Goal: Transaction & Acquisition: Purchase product/service

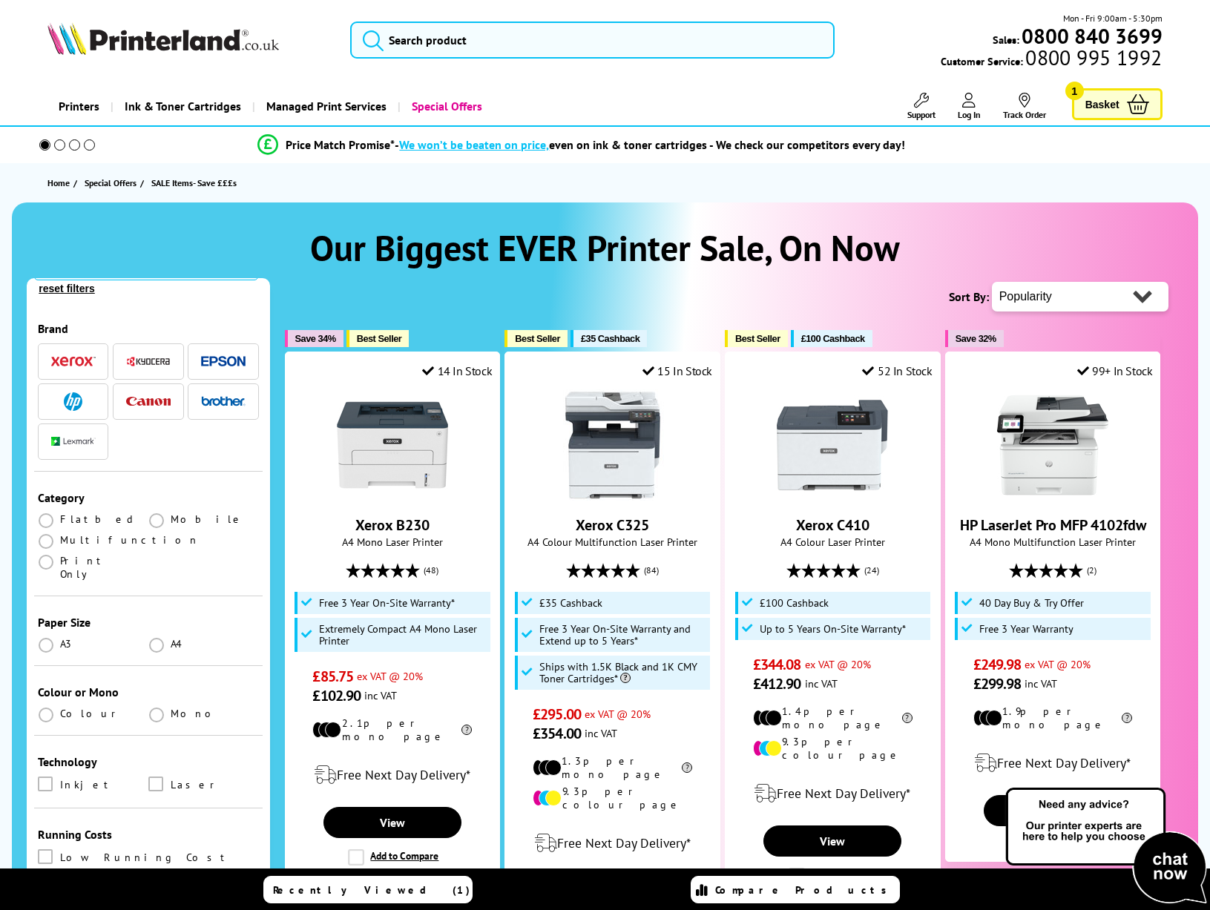
scroll to position [93, 0]
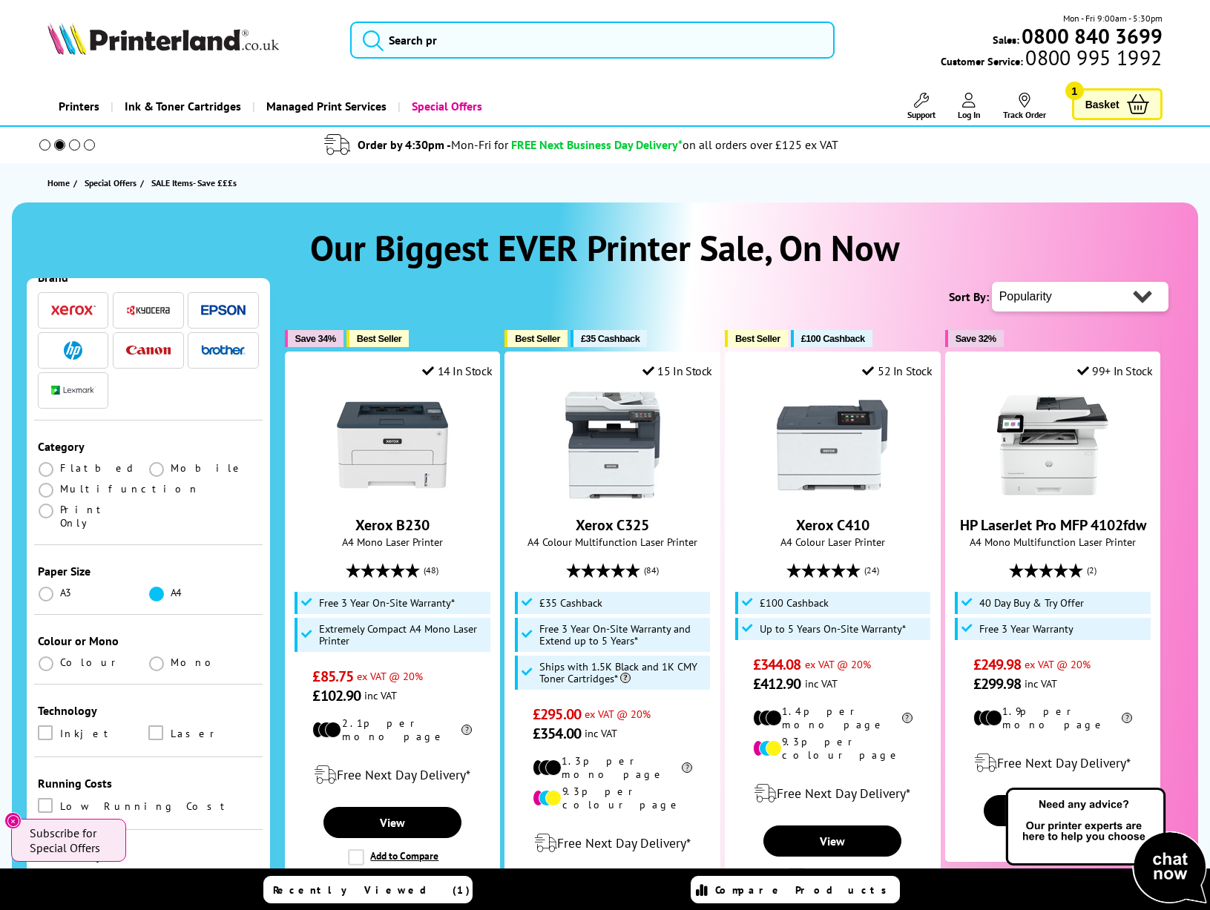
click at [151, 587] on span at bounding box center [156, 594] width 15 height 15
click at [171, 588] on input "radio" at bounding box center [171, 588] width 0 height 0
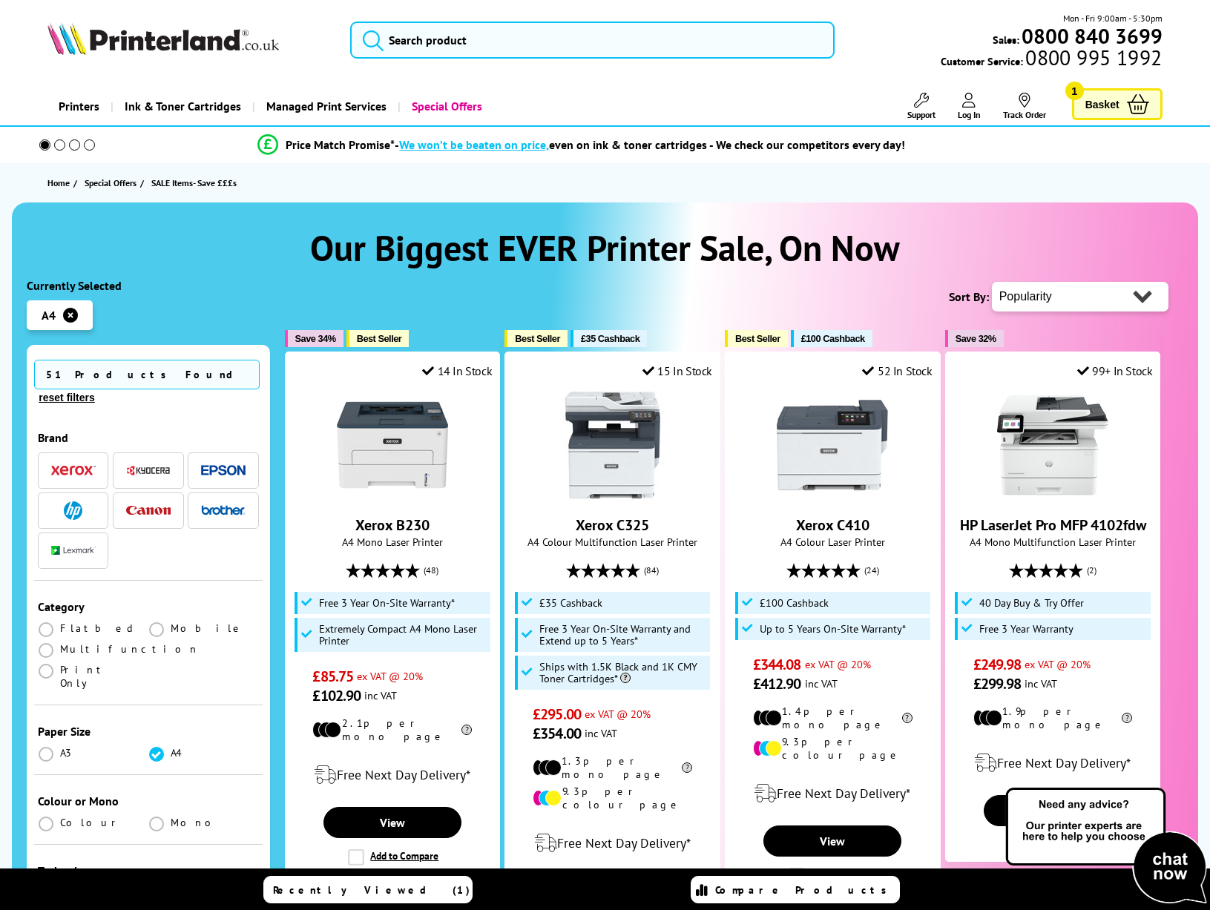
click at [59, 775] on div "Colour or Mono Colour Mono" at bounding box center [148, 810] width 228 height 70
click at [56, 816] on label at bounding box center [47, 822] width 19 height 13
click at [60, 818] on input "radio" at bounding box center [60, 818] width 0 height 0
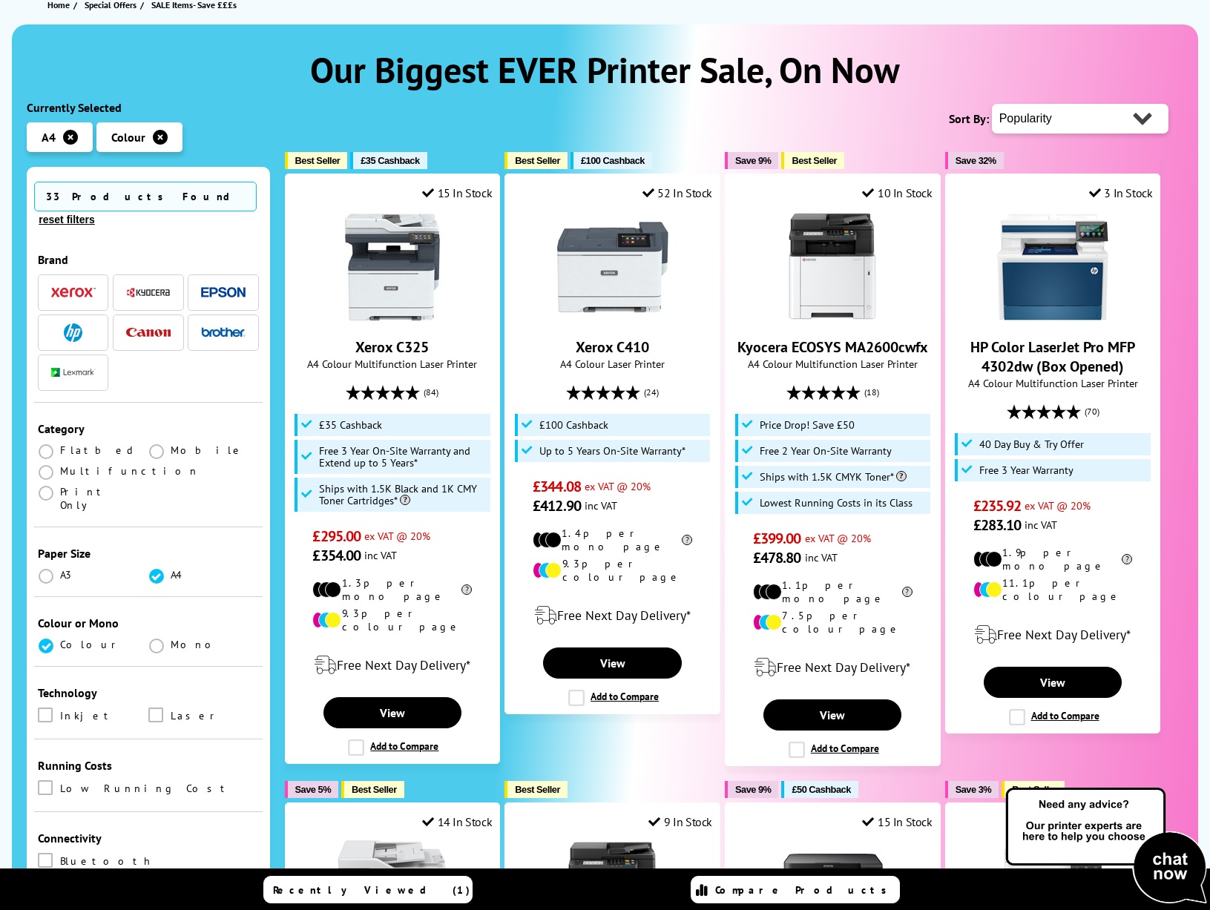
scroll to position [358, 0]
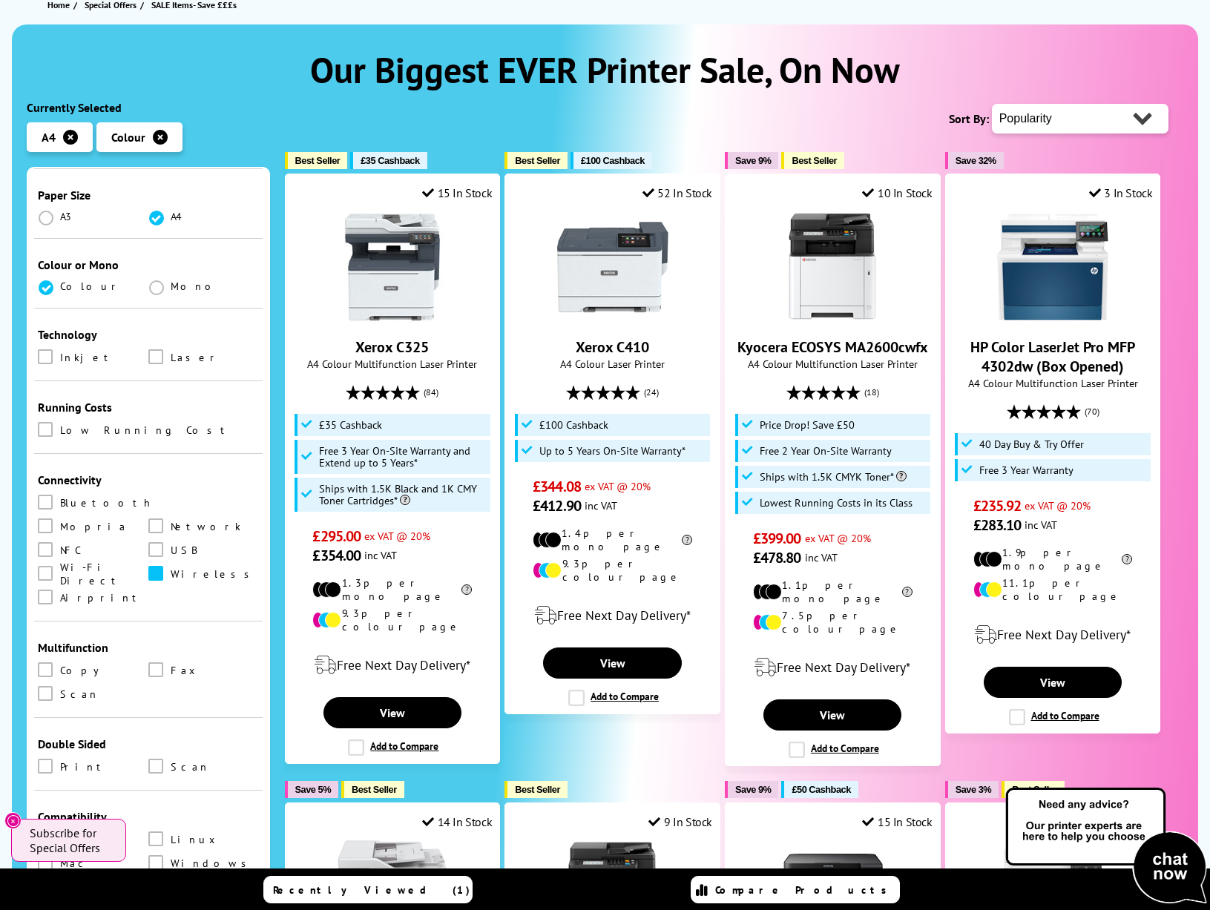
click at [148, 566] on span at bounding box center [155, 573] width 15 height 15
click at [170, 568] on input "checkbox" at bounding box center [170, 568] width 0 height 0
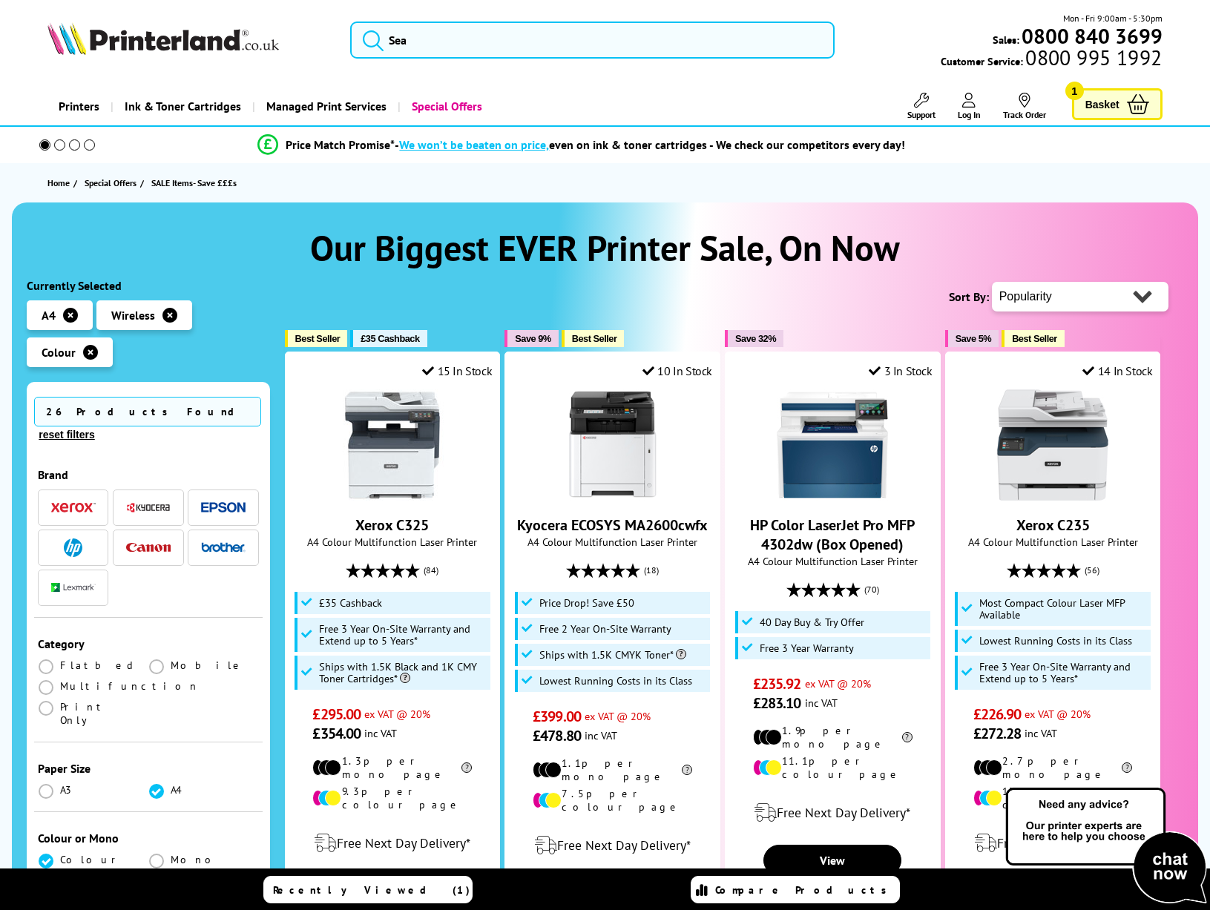
scroll to position [509, 0]
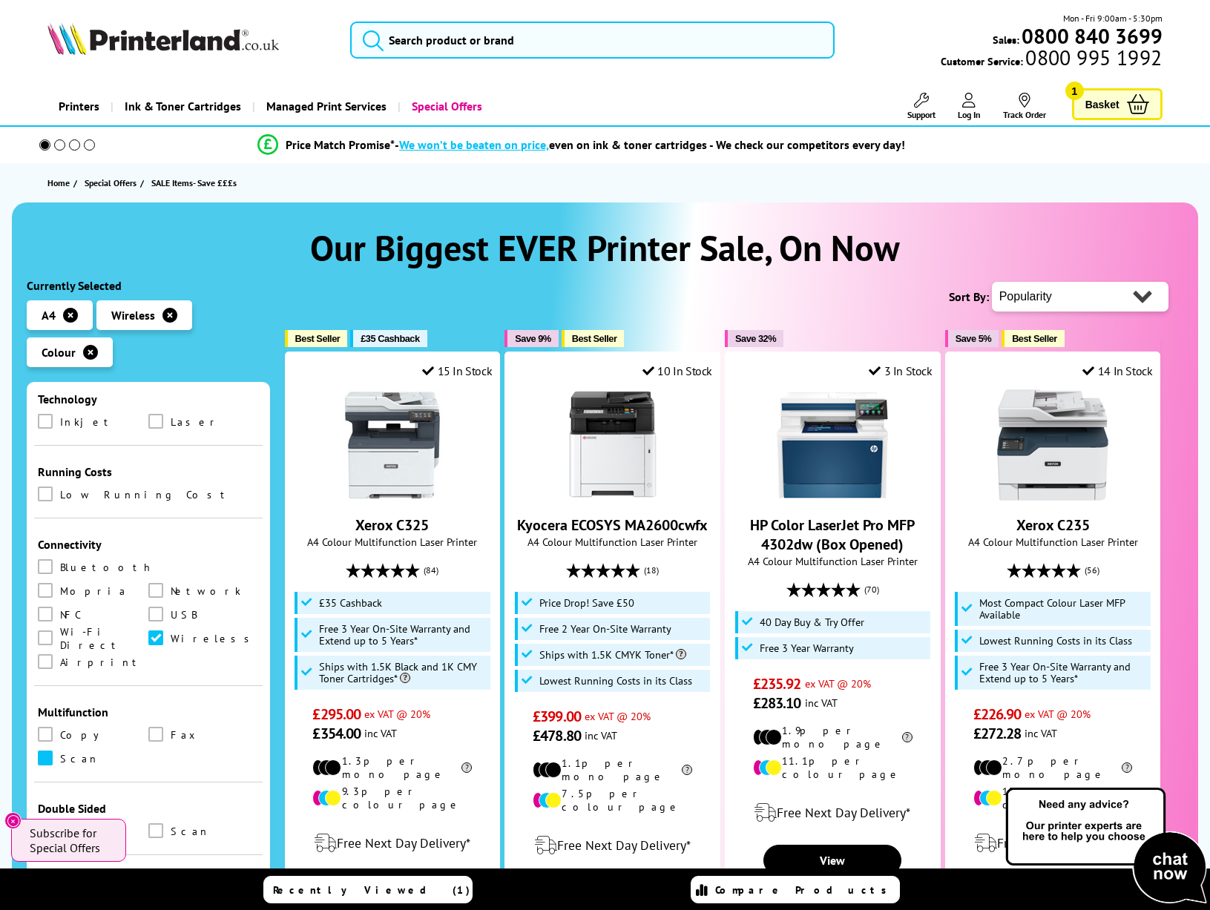
click at [45, 751] on span at bounding box center [45, 758] width 15 height 15
click at [59, 753] on input "checkbox" at bounding box center [59, 753] width 0 height 0
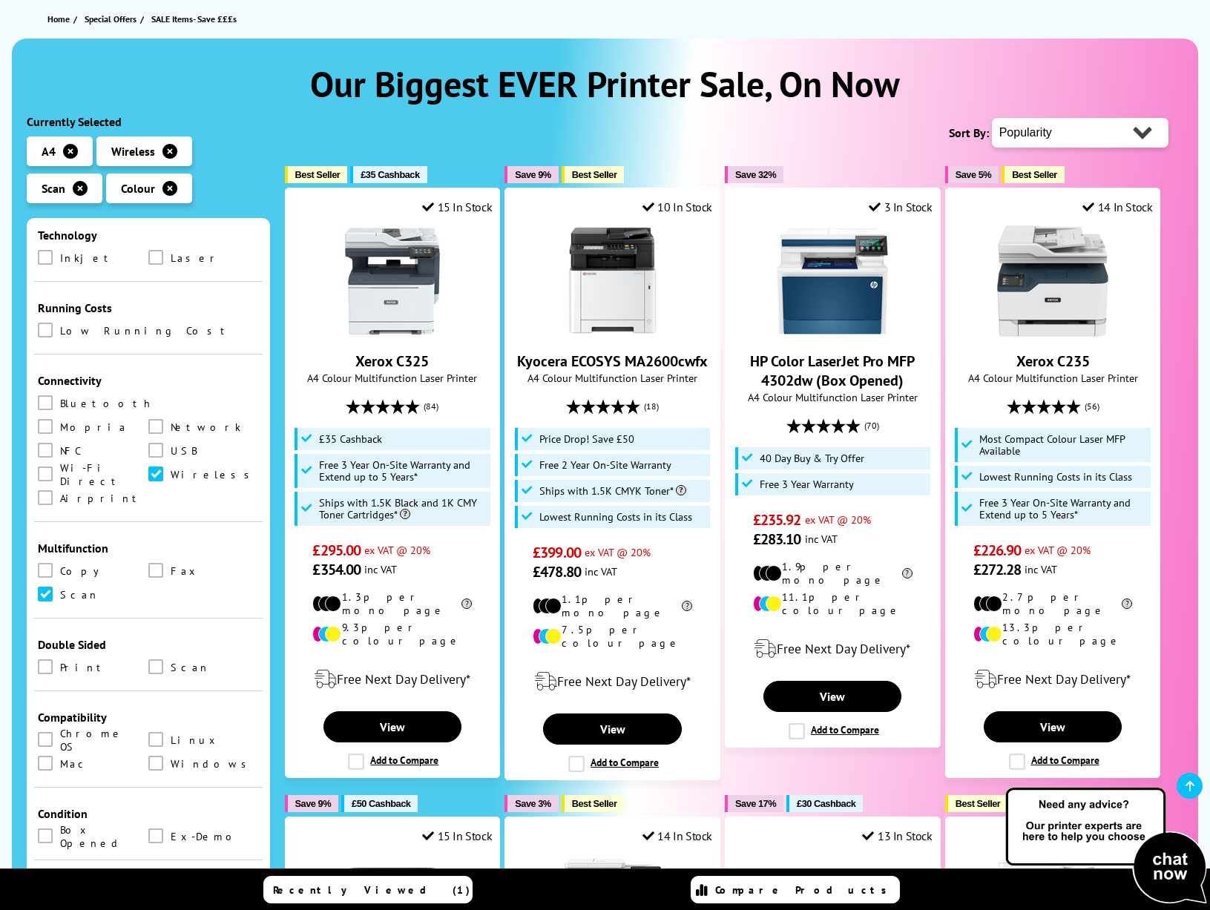
scroll to position [166, 0]
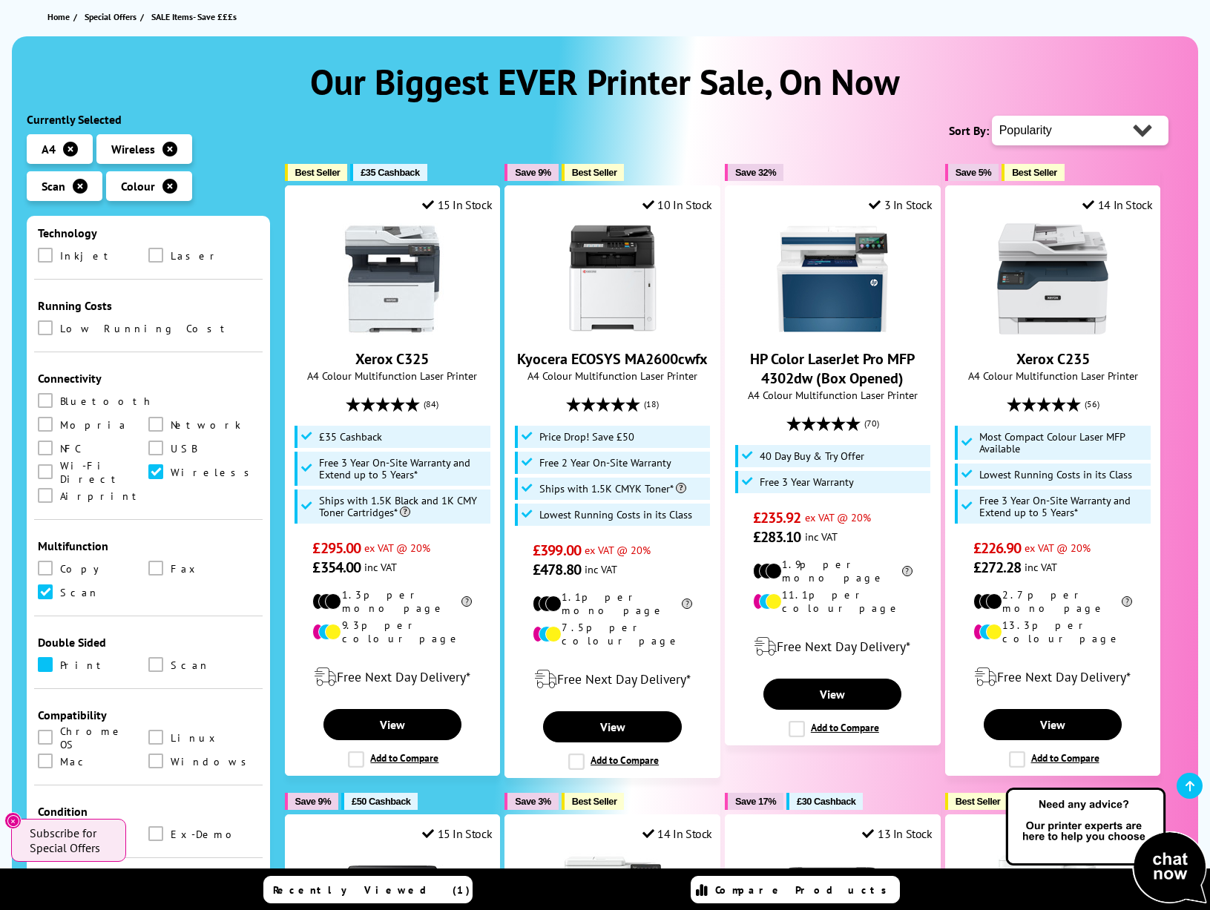
click at [47, 657] on span at bounding box center [45, 664] width 15 height 15
click at [59, 660] on input "checkbox" at bounding box center [59, 660] width 0 height 0
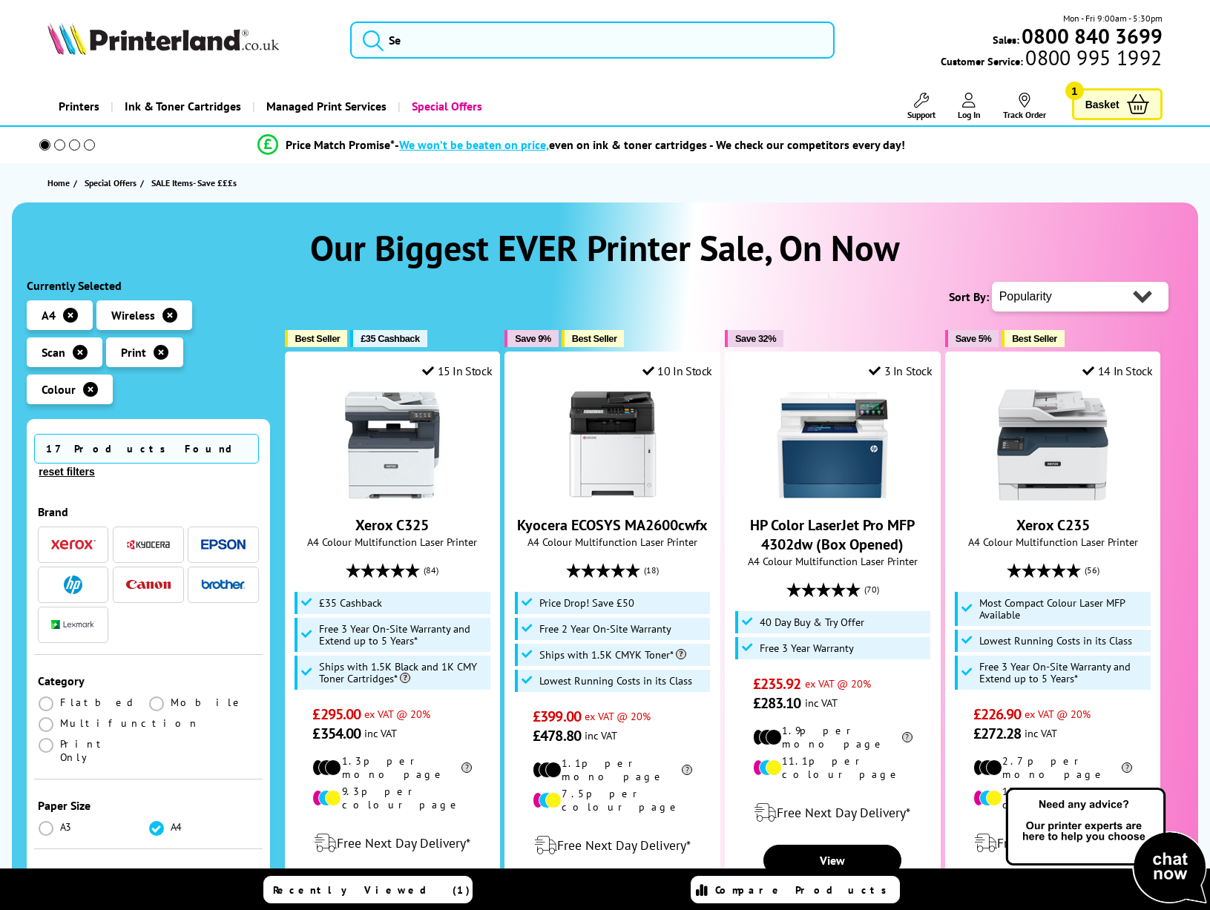
scroll to position [496, 0]
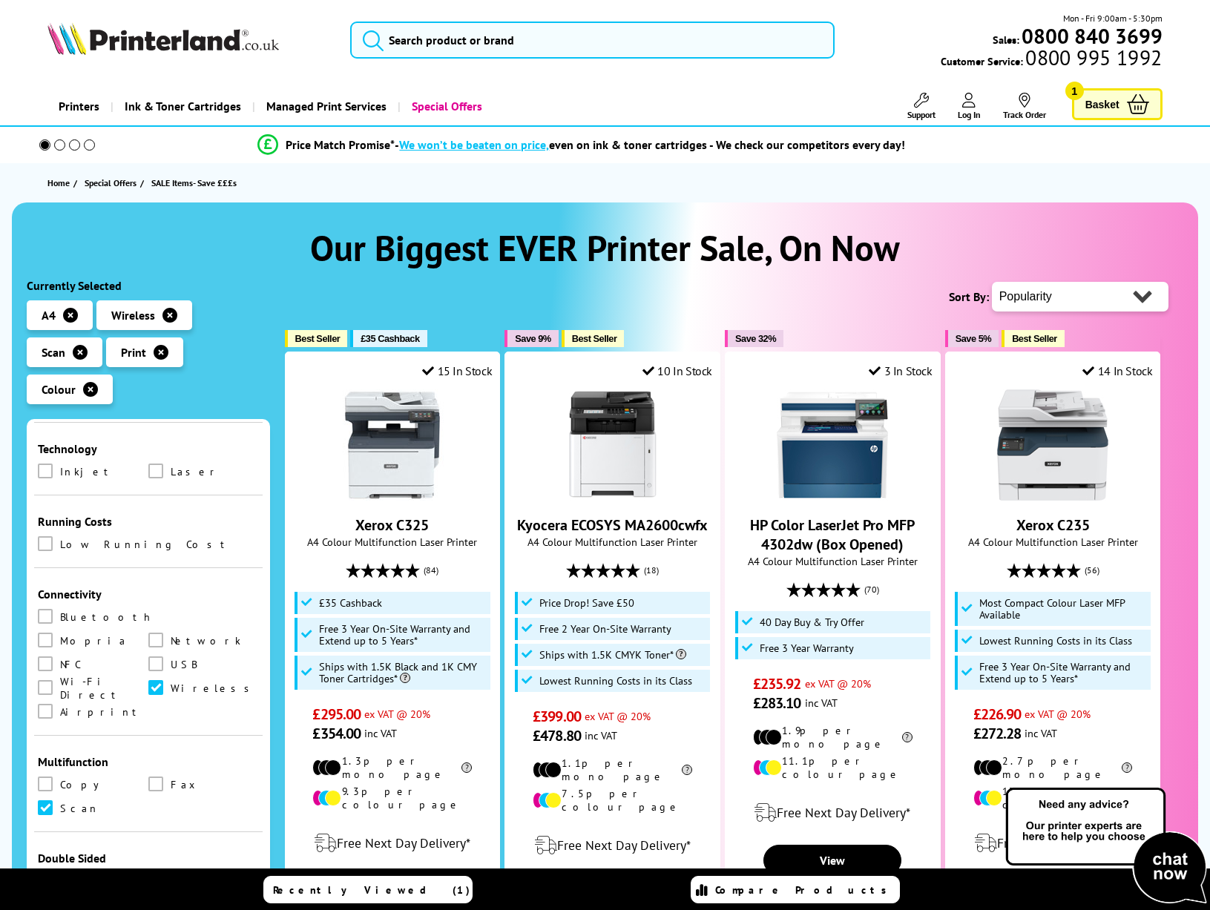
click at [157, 873] on span at bounding box center [155, 880] width 15 height 15
click at [170, 876] on input "checkbox" at bounding box center [170, 876] width 0 height 0
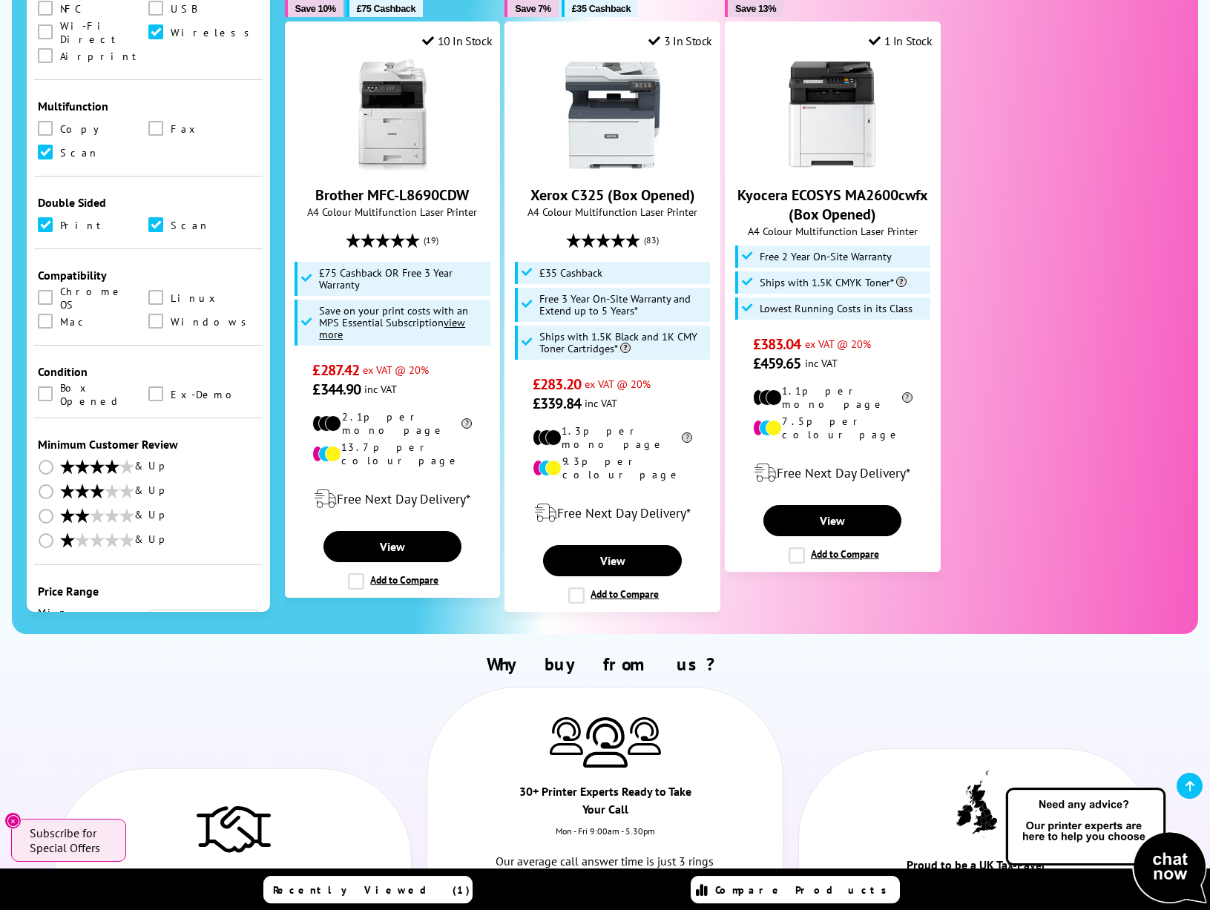
scroll to position [962, 0]
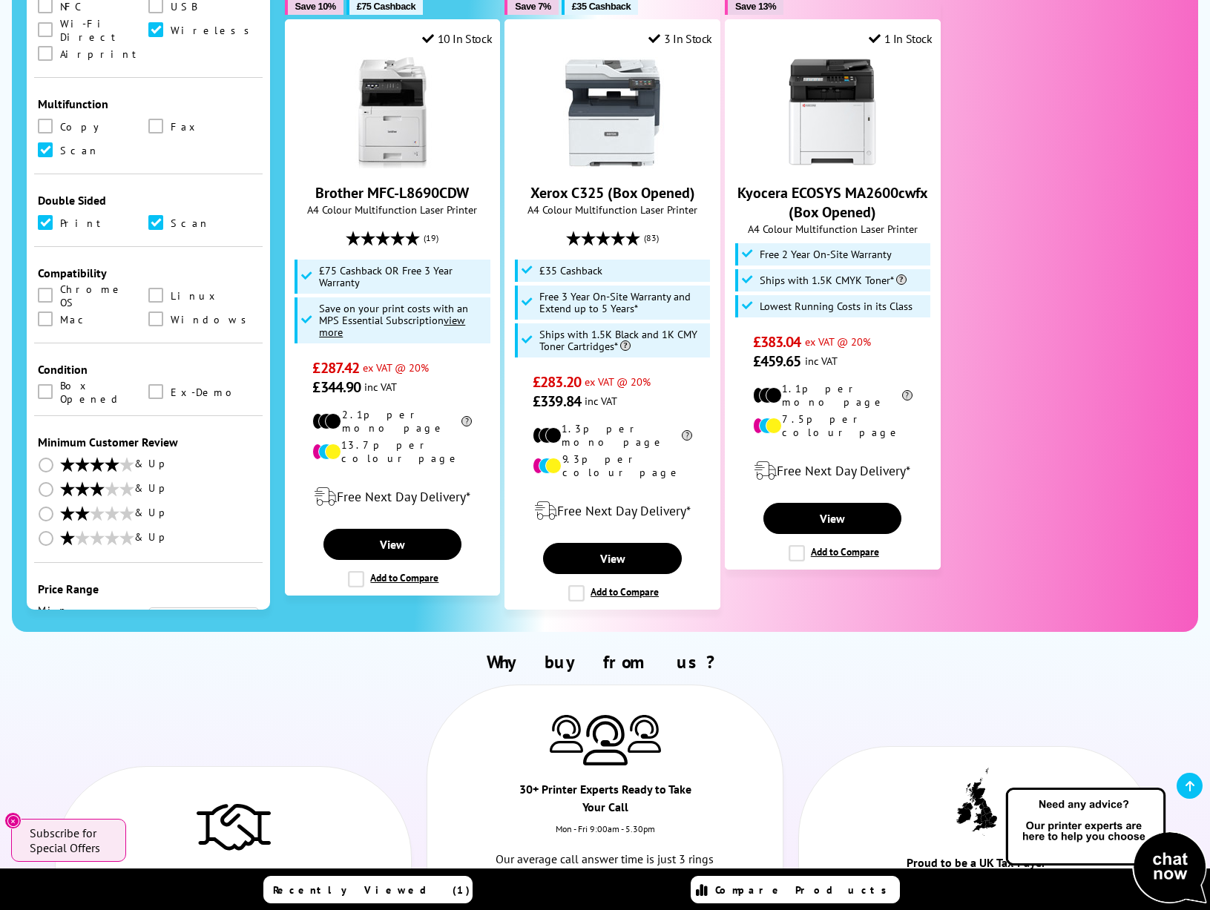
select select "700"
click option "700" at bounding box center [0, 0] width 0 height 0
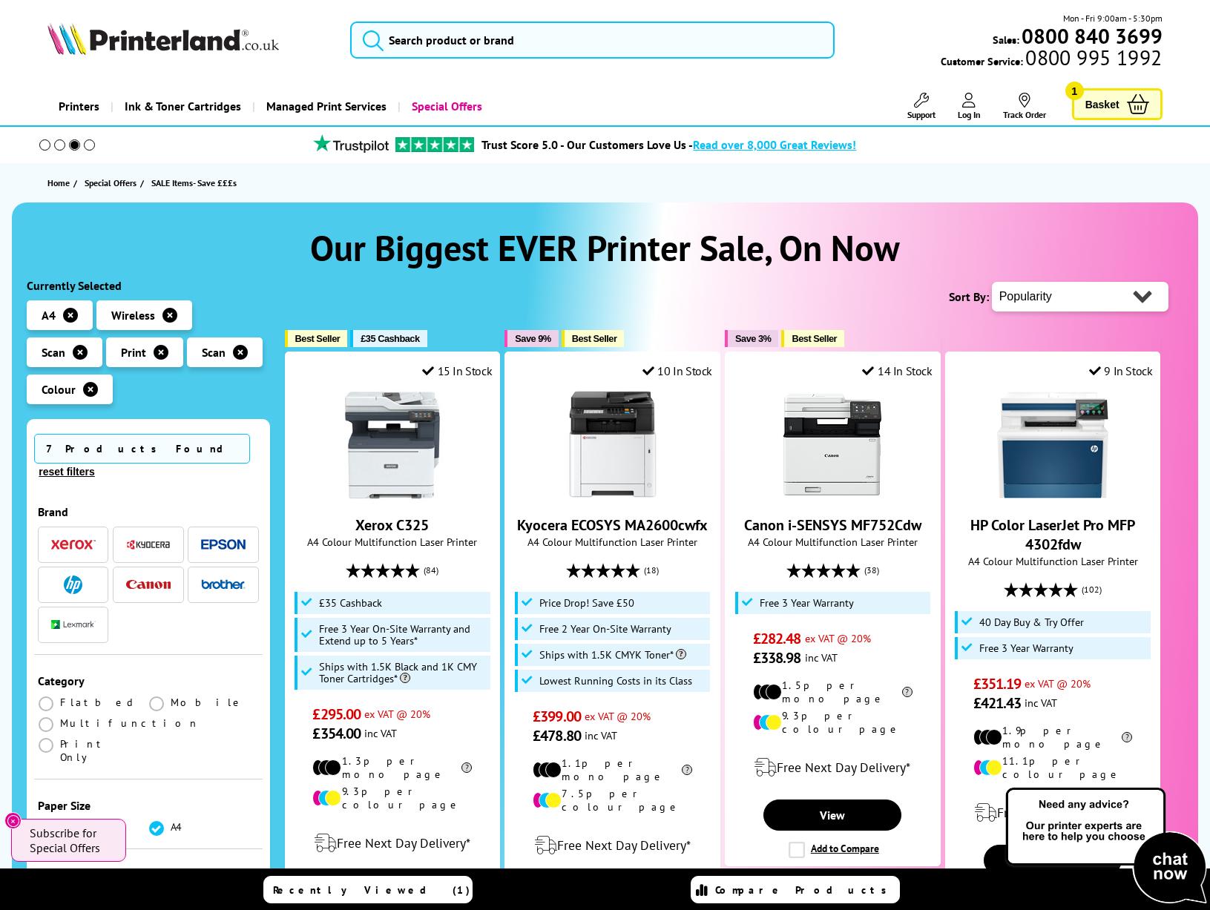
select select "Rating"
click option "Rating" at bounding box center [0, 0] width 0 height 0
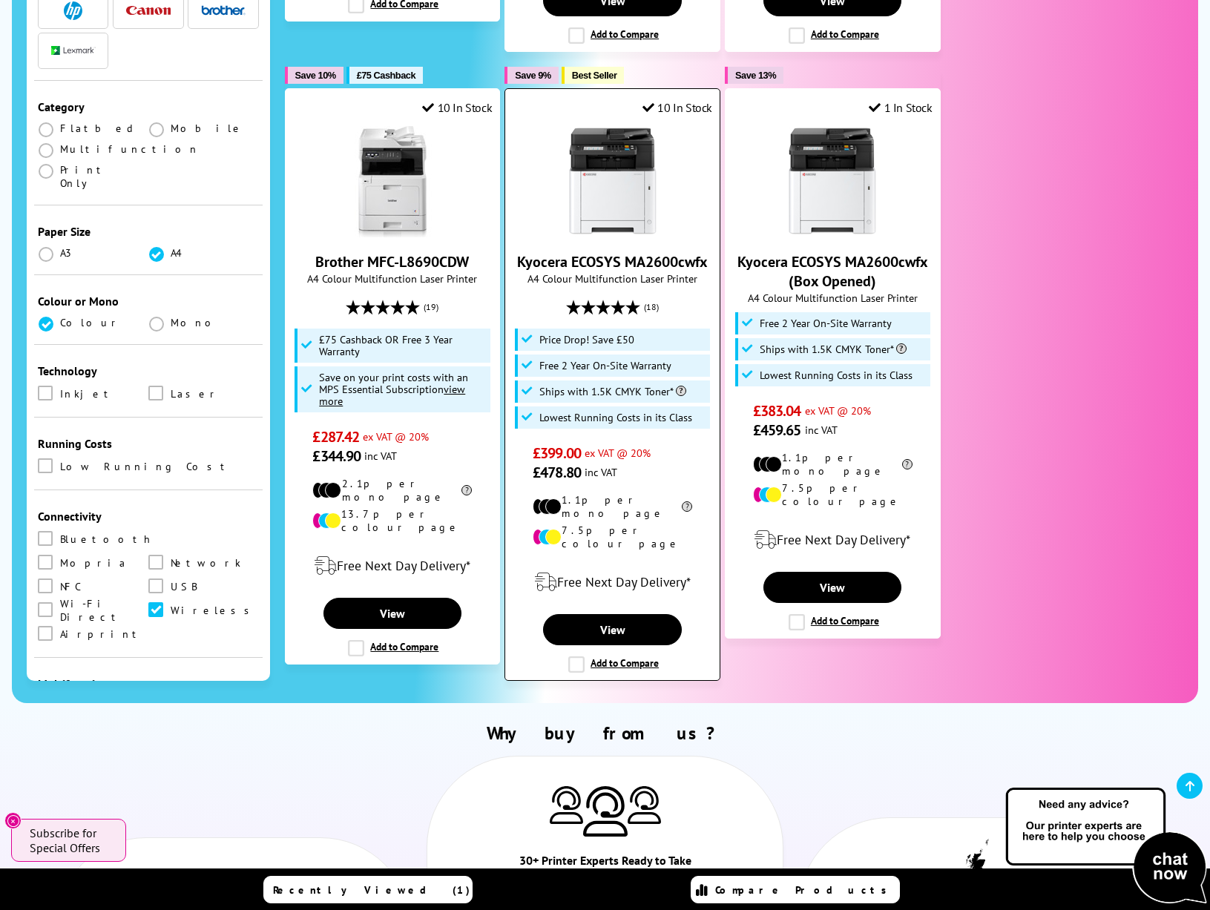
scroll to position [724, 0]
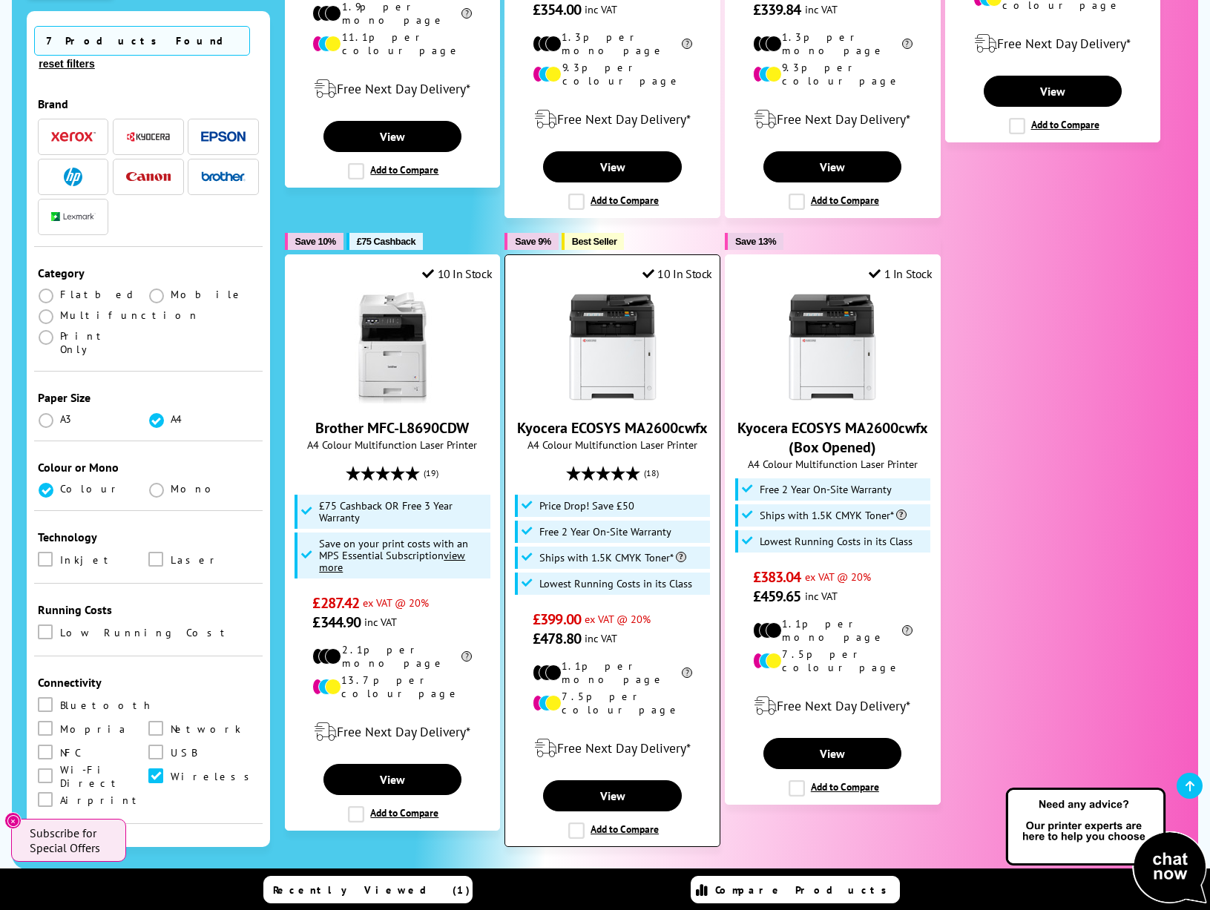
click at [616, 418] on link "Kyocera ECOSYS MA2600cwfx" at bounding box center [612, 427] width 191 height 19
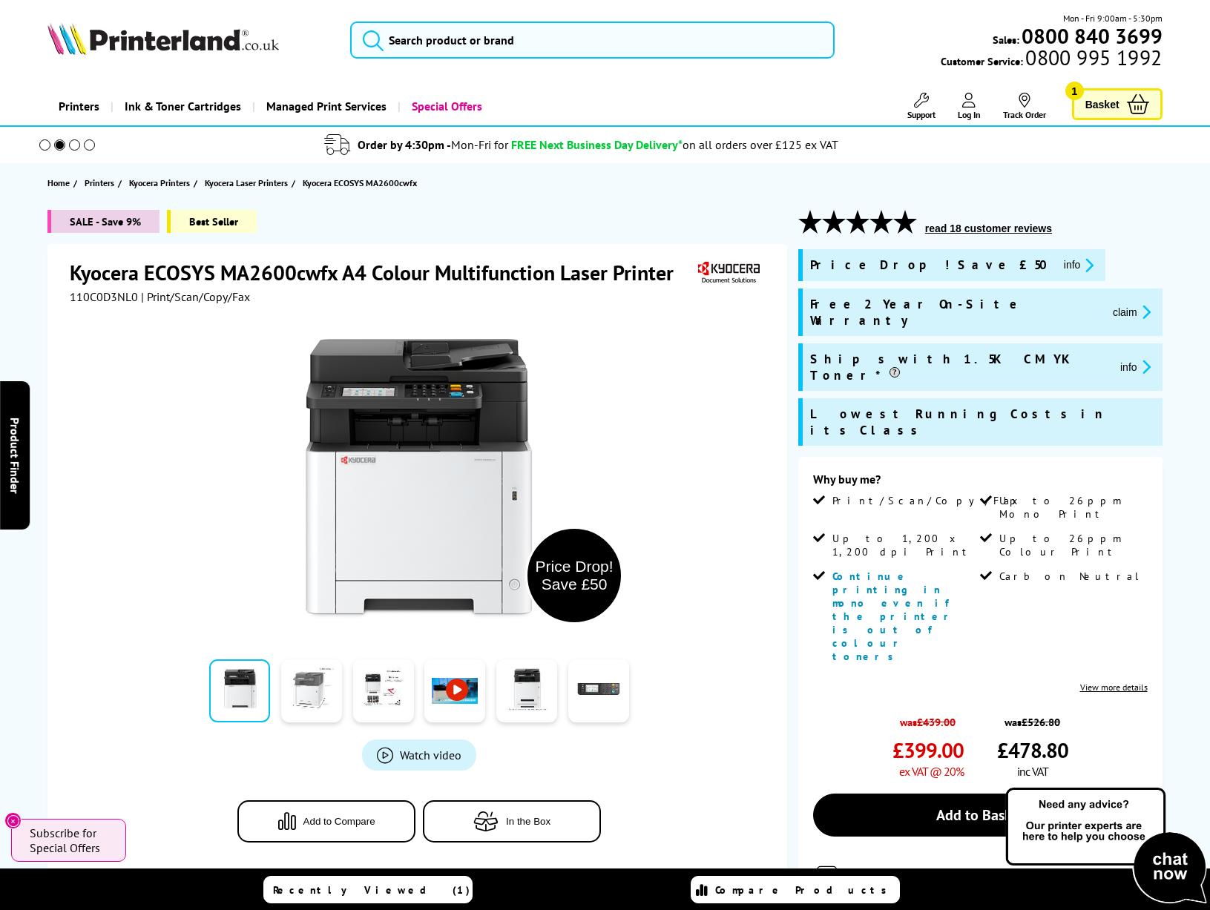
click at [322, 696] on link at bounding box center [311, 691] width 61 height 63
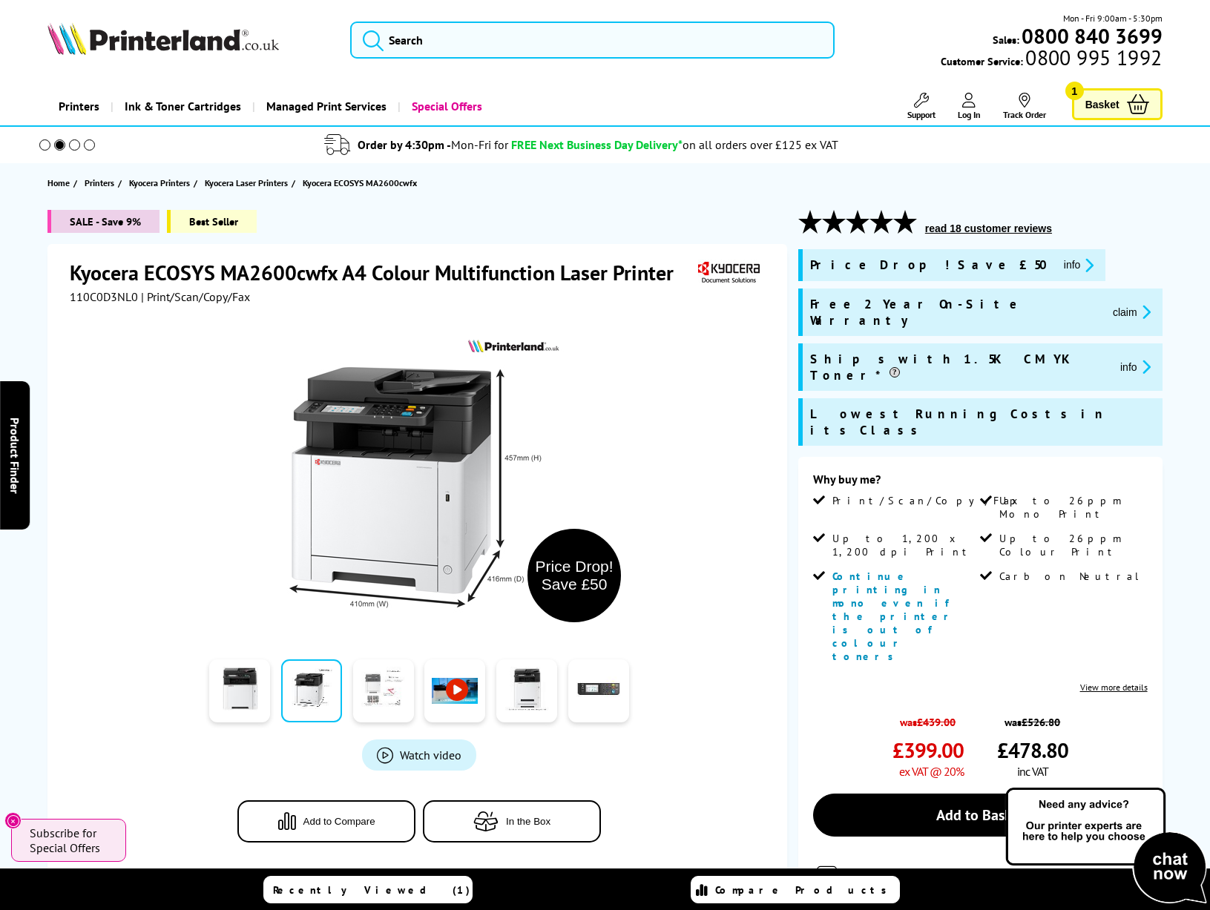
click at [376, 689] on link at bounding box center [383, 691] width 61 height 63
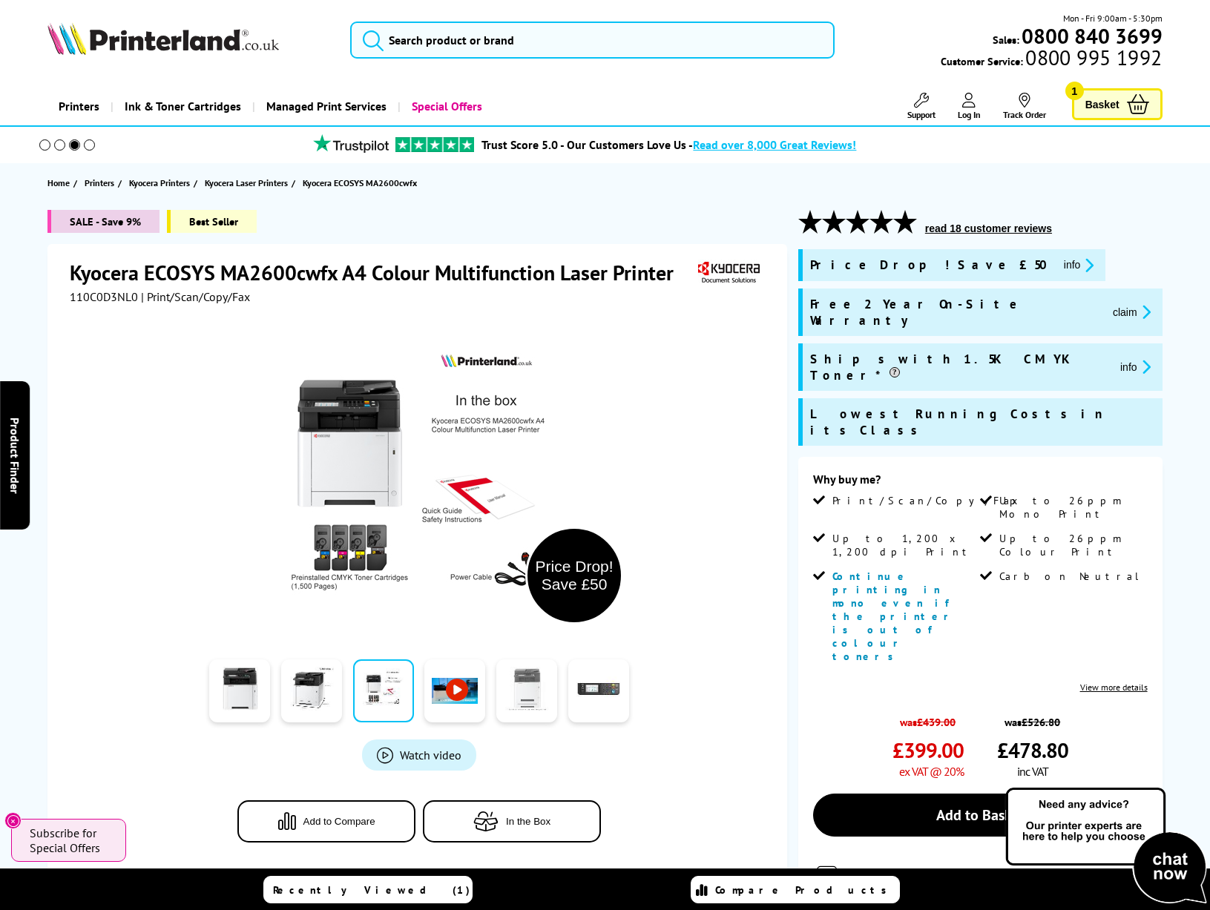
click at [547, 695] on link at bounding box center [526, 691] width 61 height 63
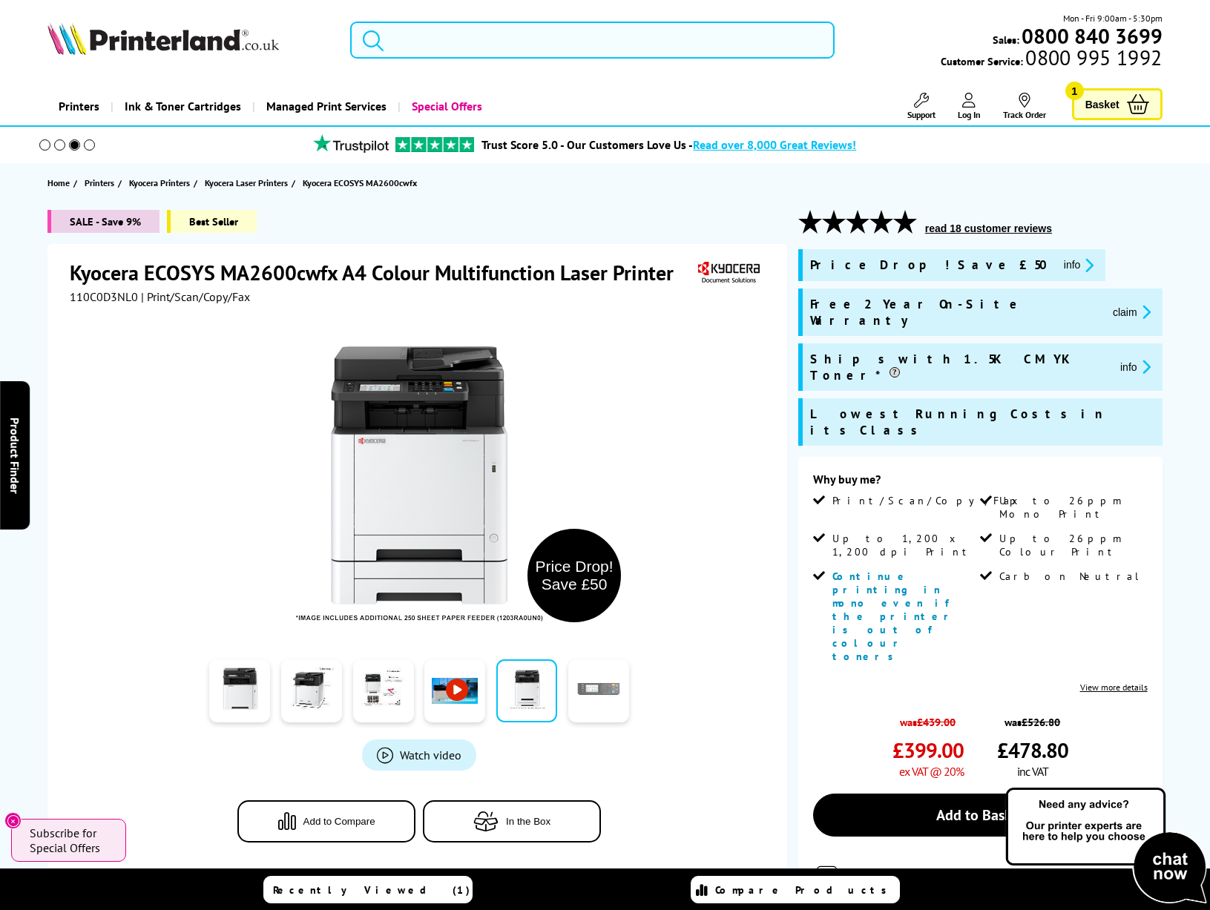
click at [582, 694] on link at bounding box center [598, 691] width 61 height 63
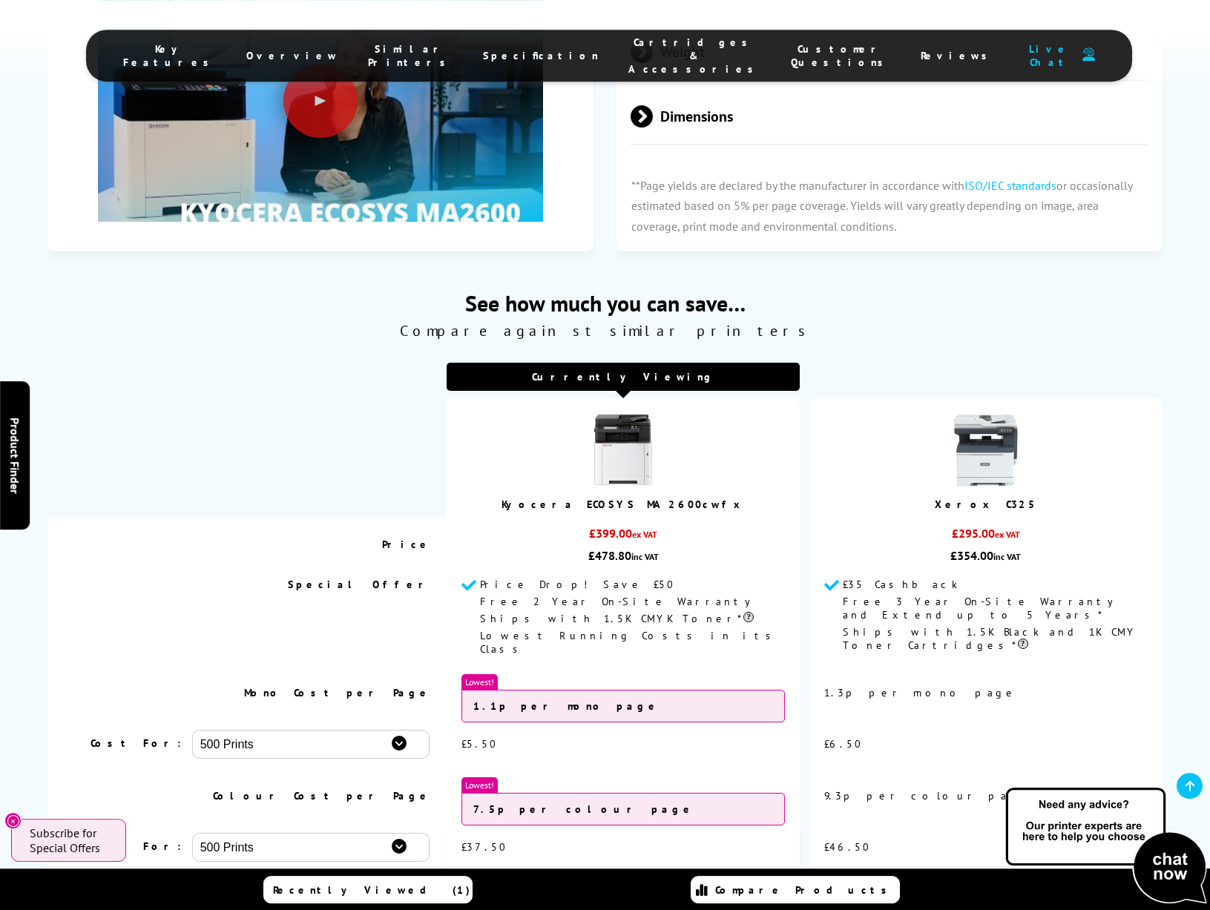
scroll to position [3662, 0]
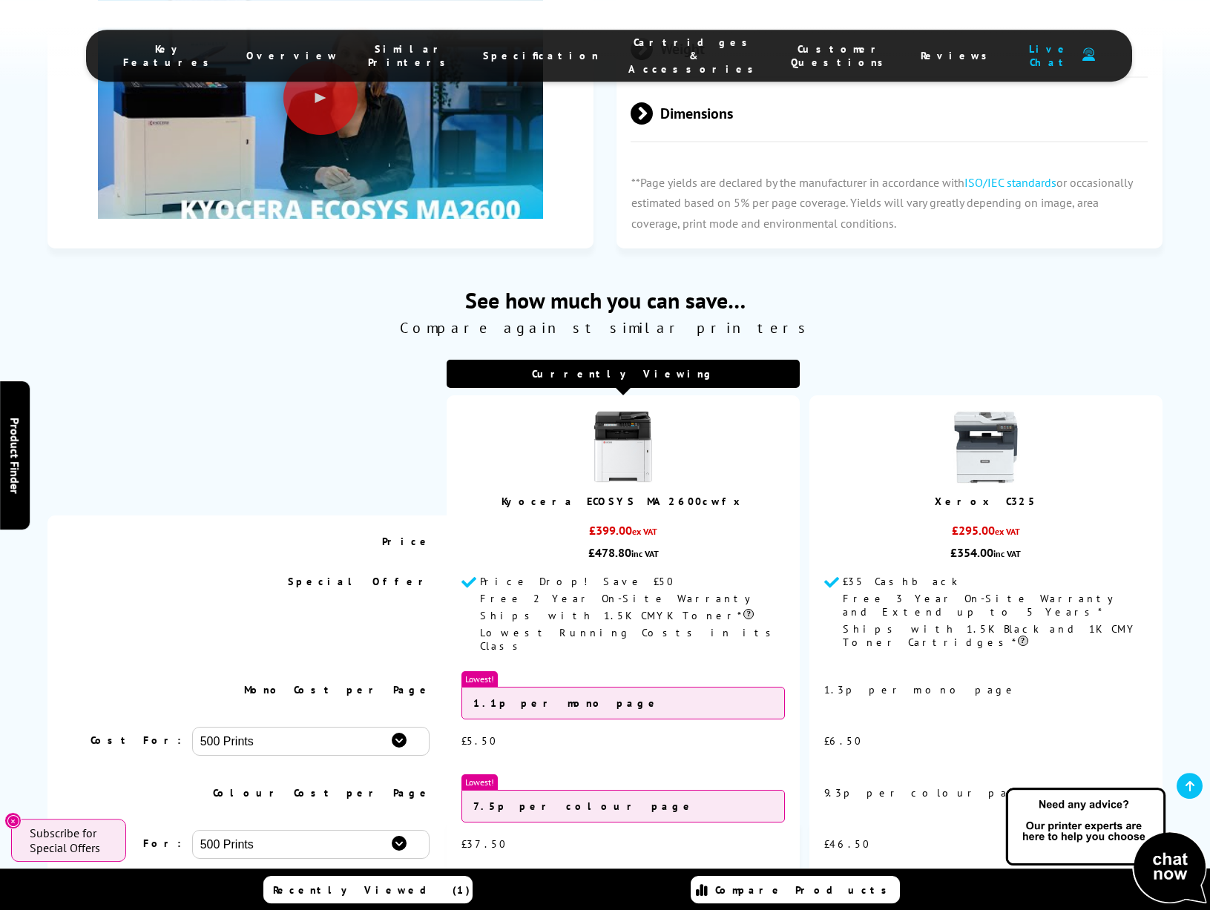
select select "1000"
click option "1000 Prints" at bounding box center [0, 0] width 0 height 0
click option "2000 Prints" at bounding box center [0, 0] width 0 height 0
select select "1000"
click option "1000 Prints" at bounding box center [0, 0] width 0 height 0
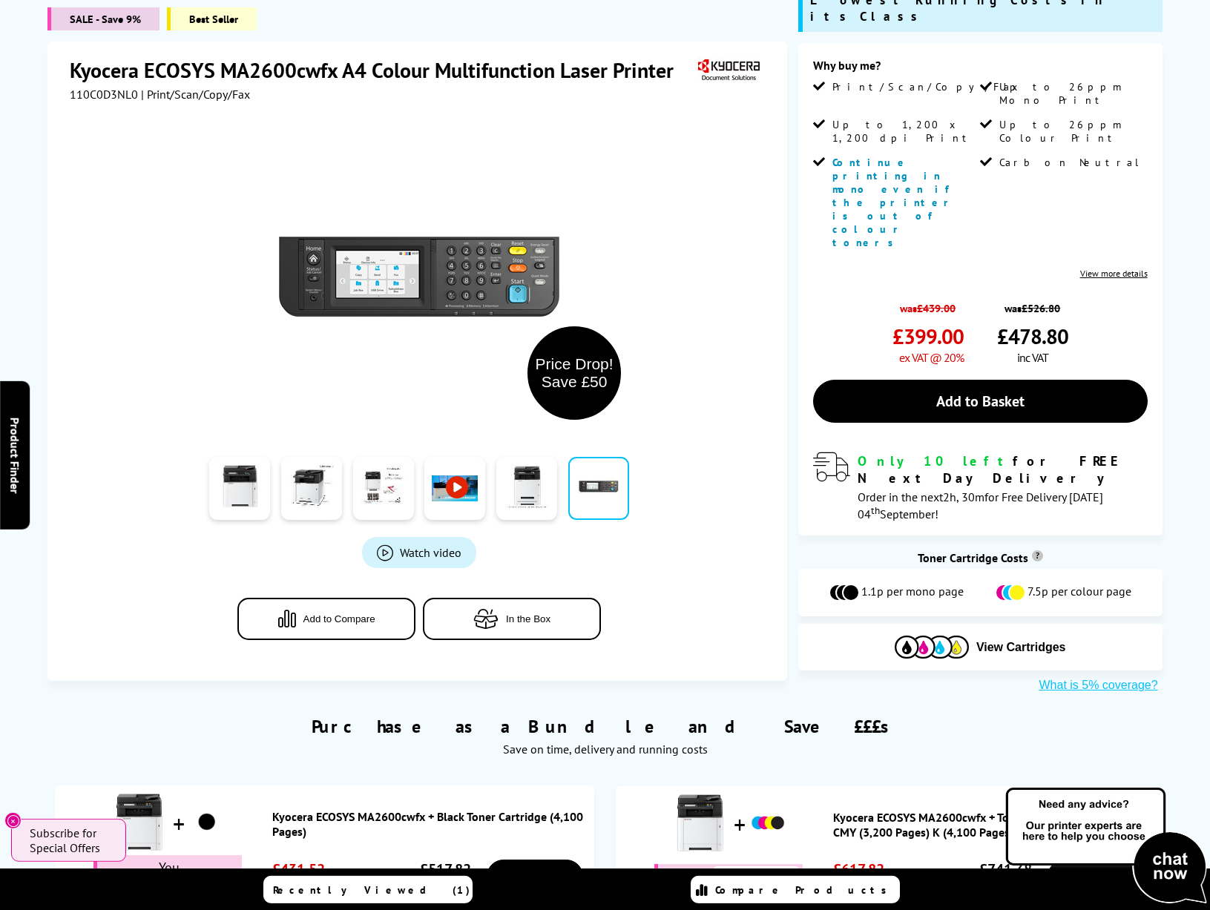
scroll to position [0, 0]
